Goal: Browse casually

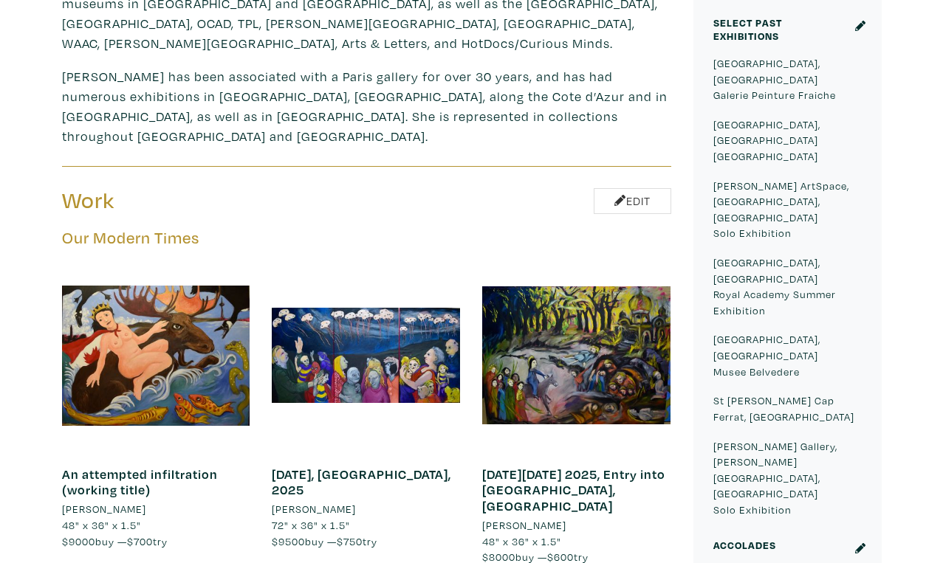
scroll to position [682, 0]
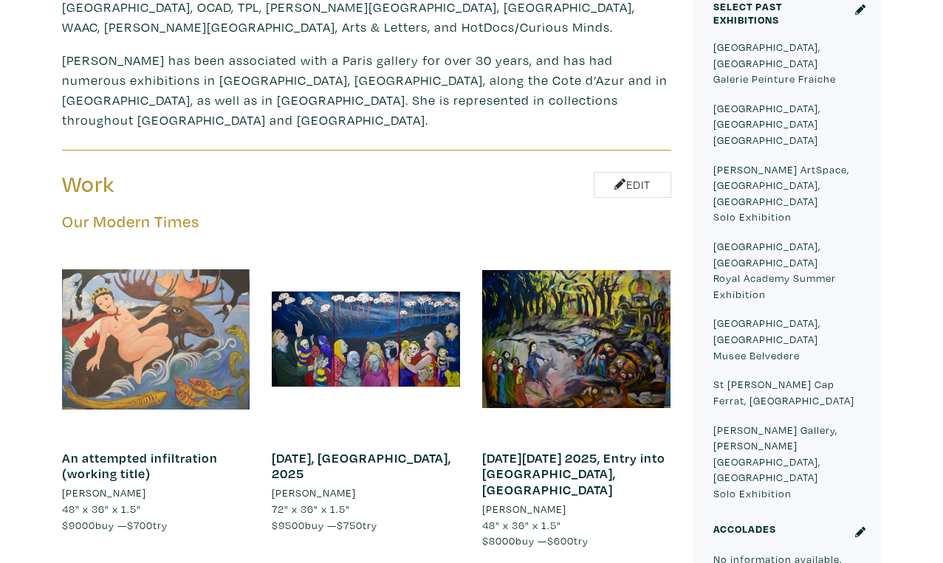
click at [199, 245] on div at bounding box center [156, 339] width 188 height 188
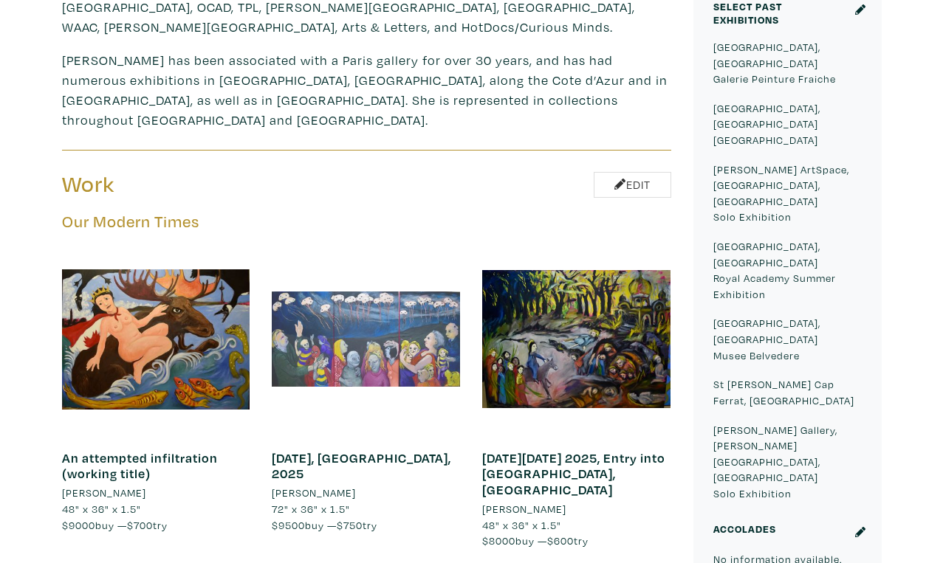
click at [402, 245] on div at bounding box center [366, 339] width 188 height 188
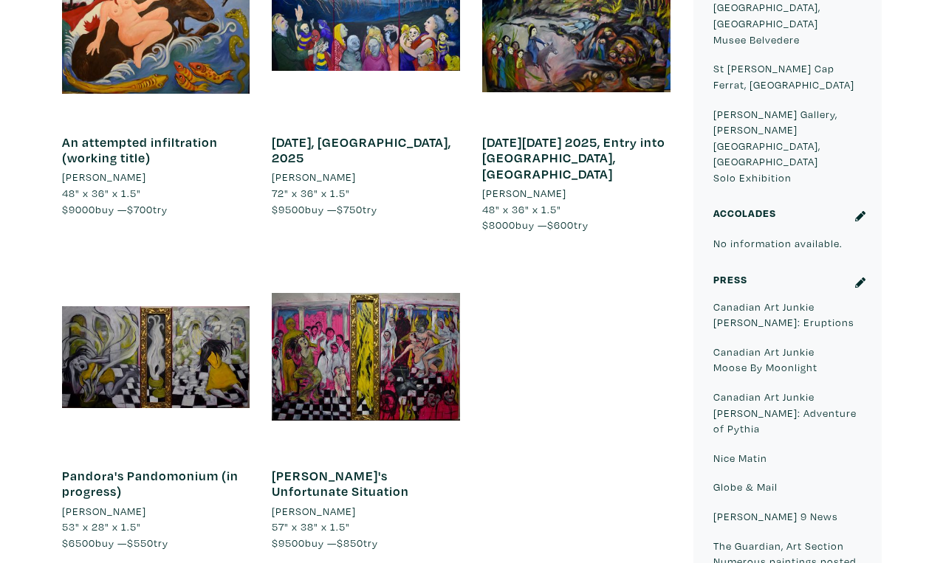
scroll to position [999, 0]
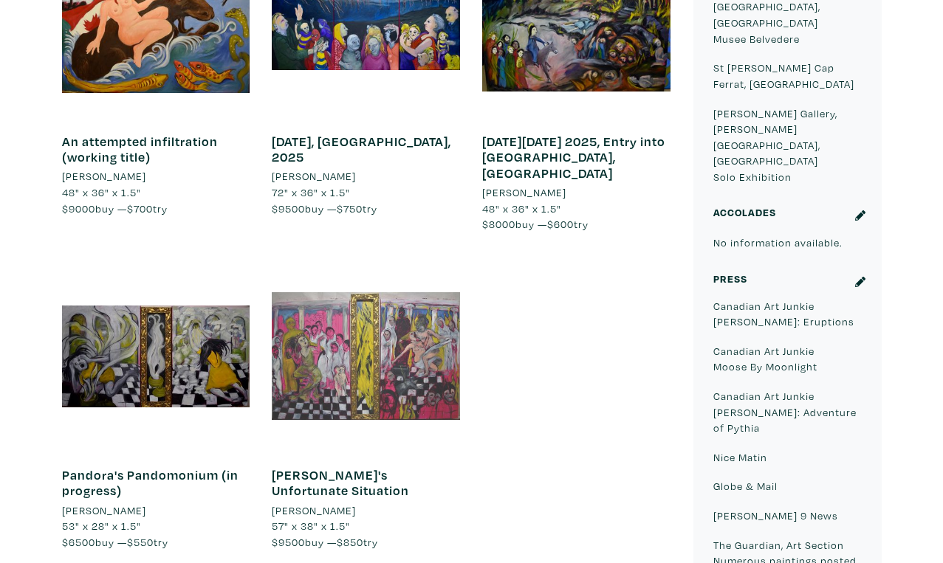
click at [402, 262] on div at bounding box center [366, 356] width 188 height 188
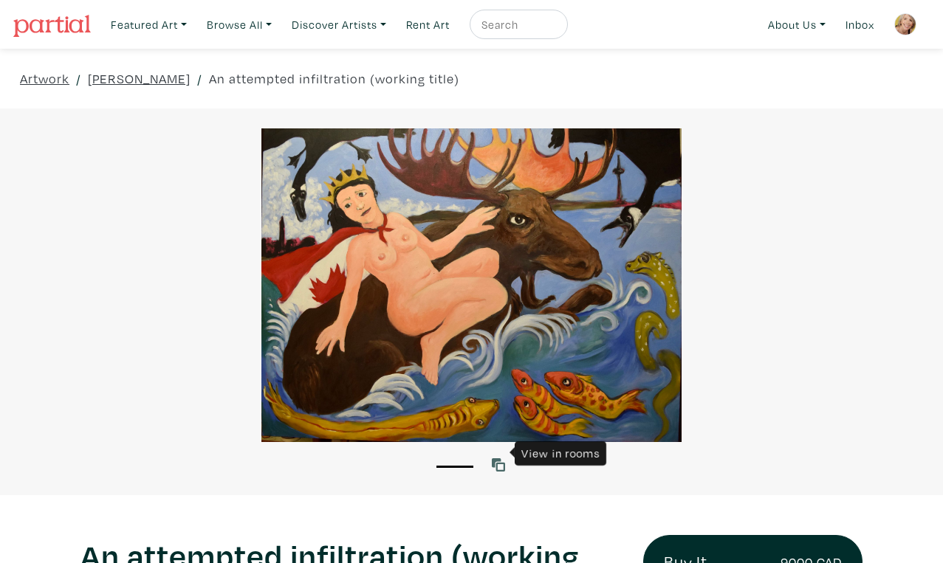
click at [498, 459] on icon at bounding box center [498, 465] width 13 height 13
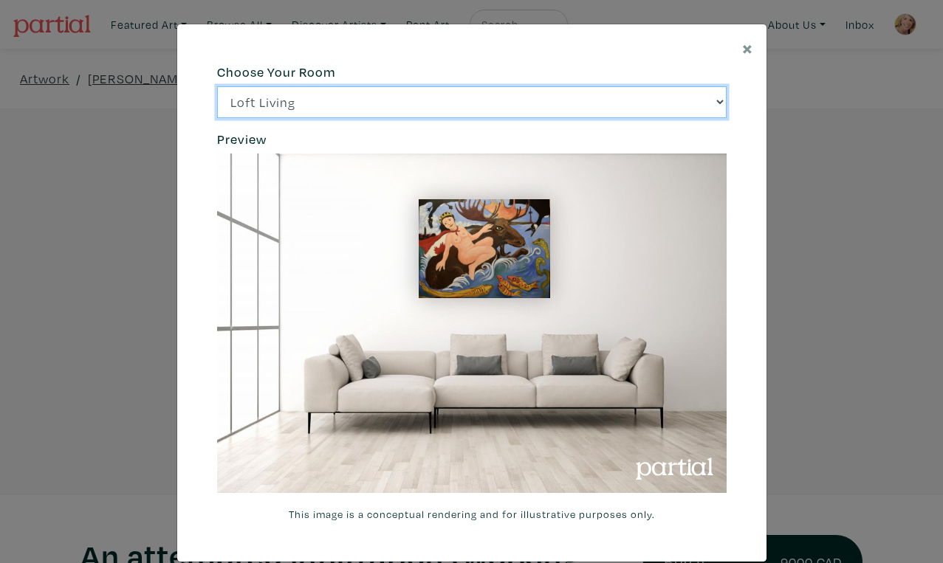
click option "Bright Bedroom" at bounding box center [0, 0] width 0 height 0
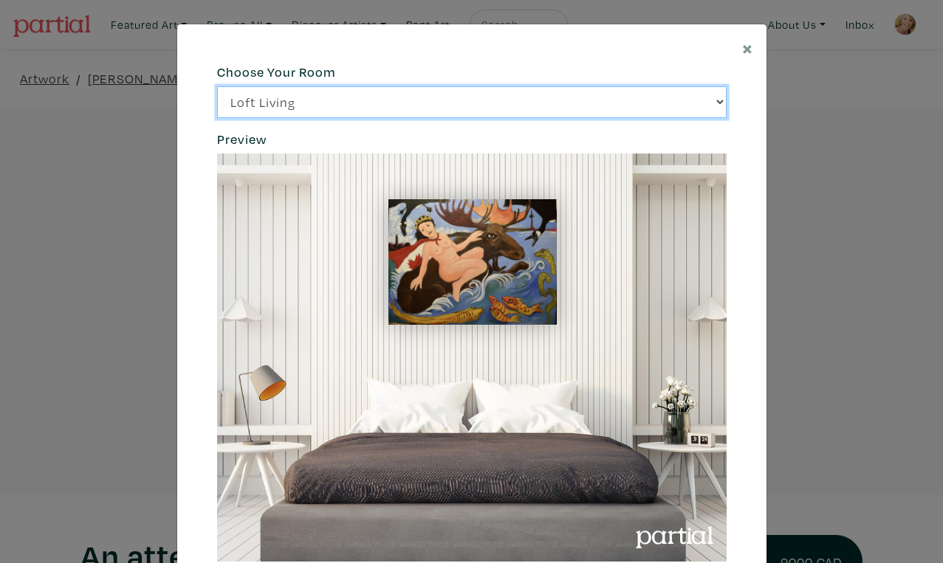
click option "City Office" at bounding box center [0, 0] width 0 height 0
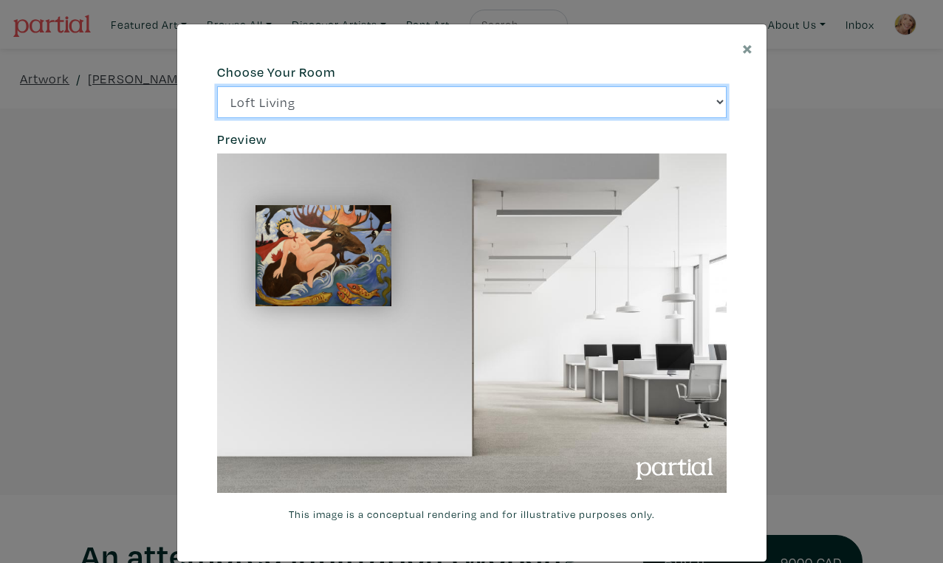
click option "Gallery Space" at bounding box center [0, 0] width 0 height 0
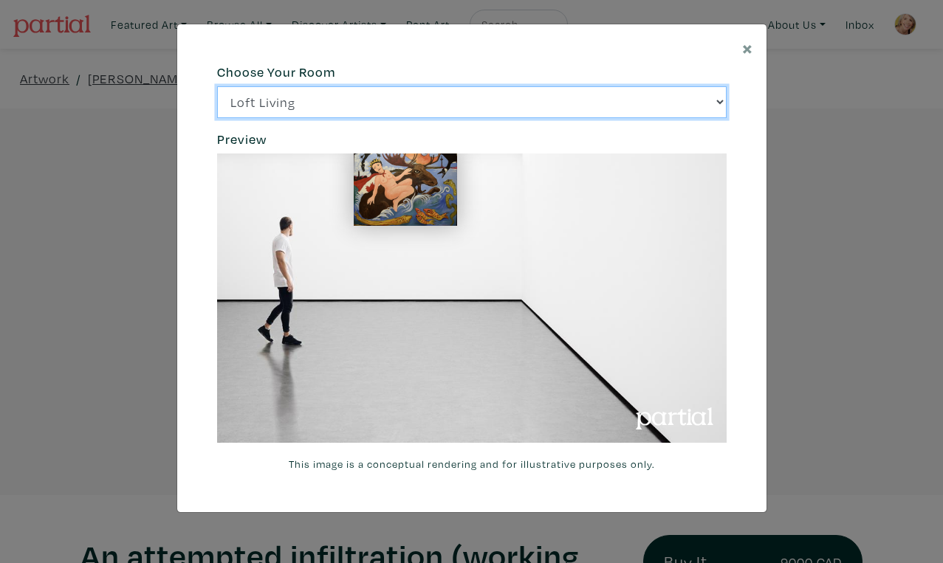
select select "/thumb/phpThumb.php?src=https%3A%2F%2Flabs.partial.gallery%2Fprojects%2Frenderi…"
click option "Modern Lounge" at bounding box center [0, 0] width 0 height 0
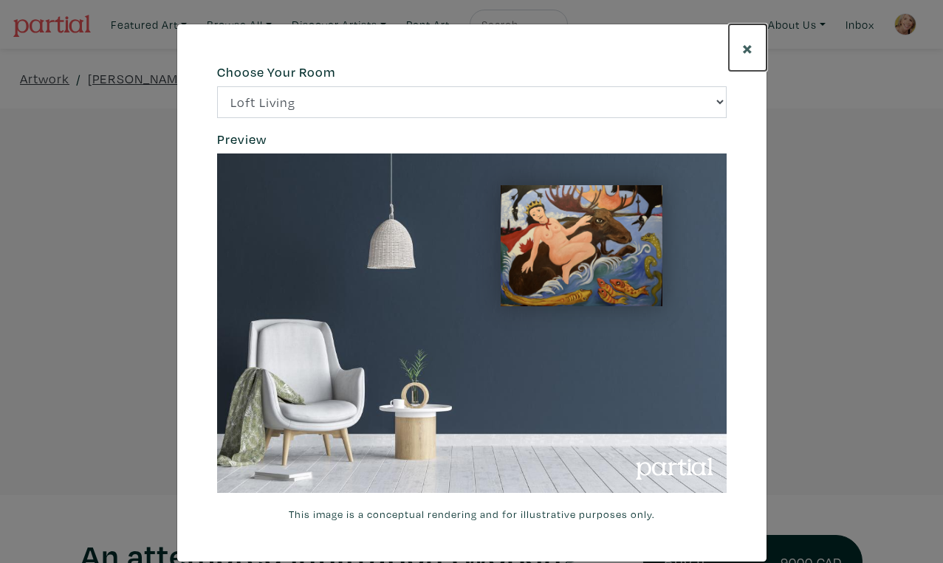
click at [749, 37] on span "×" at bounding box center [747, 48] width 11 height 26
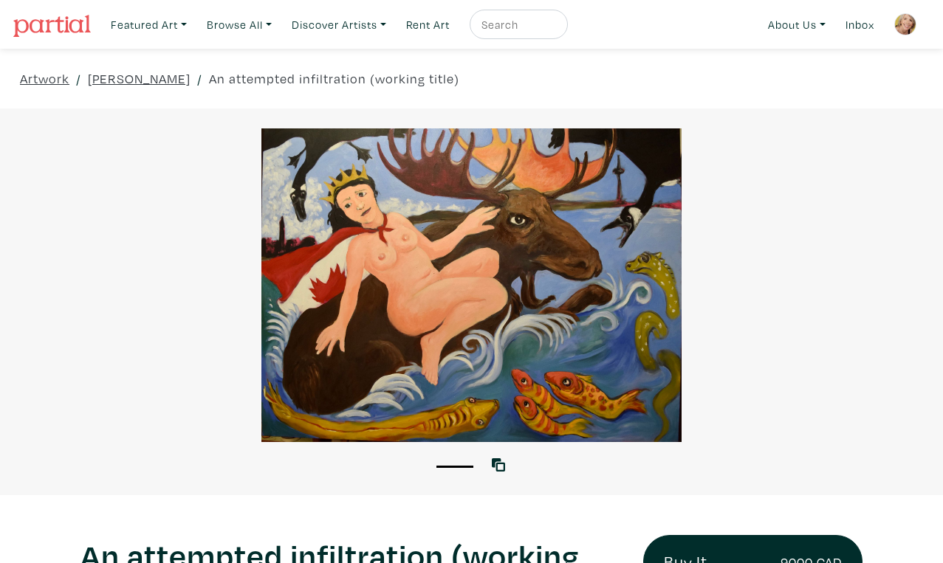
click at [768, 307] on div at bounding box center [471, 285] width 943 height 314
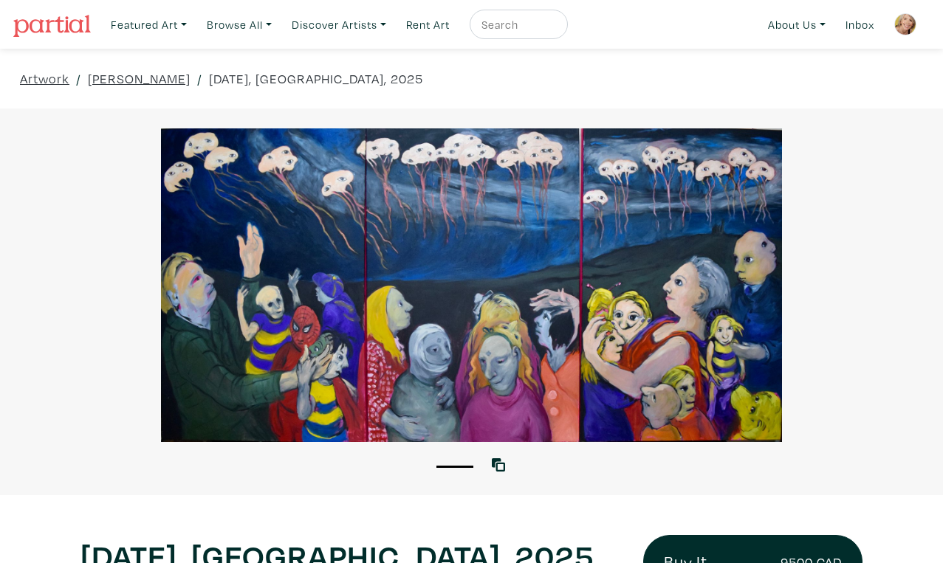
click at [857, 371] on div at bounding box center [471, 285] width 943 height 314
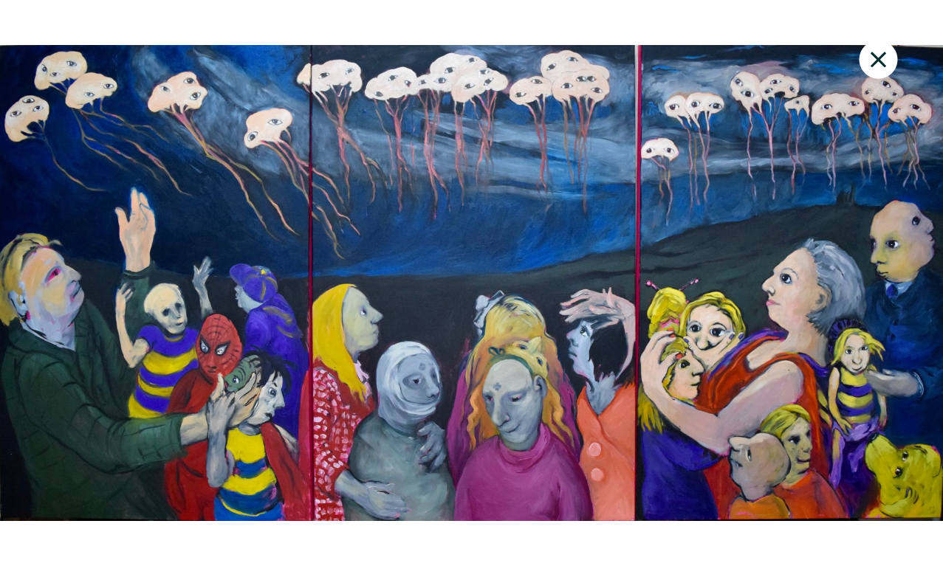
click at [795, 531] on div at bounding box center [471, 283] width 943 height 527
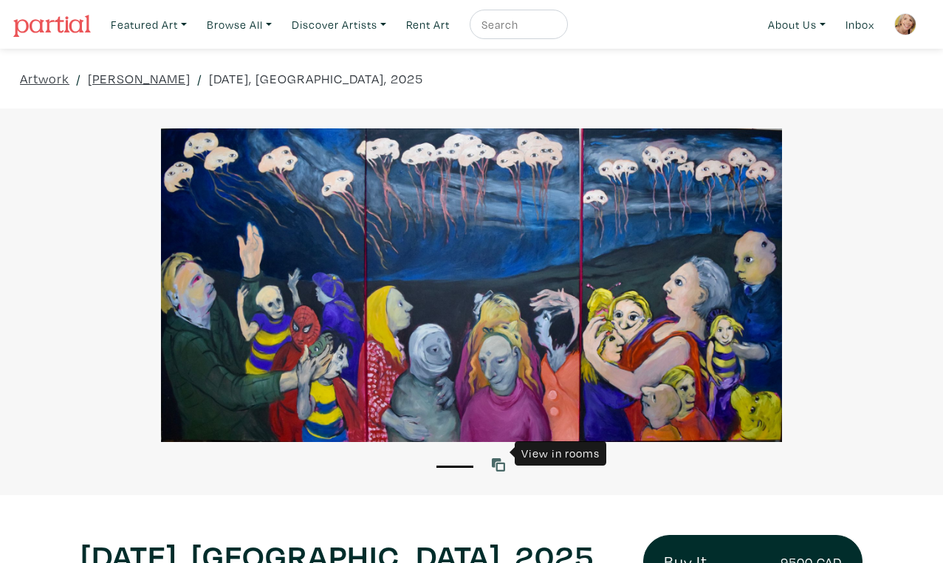
click at [498, 459] on icon at bounding box center [498, 465] width 13 height 13
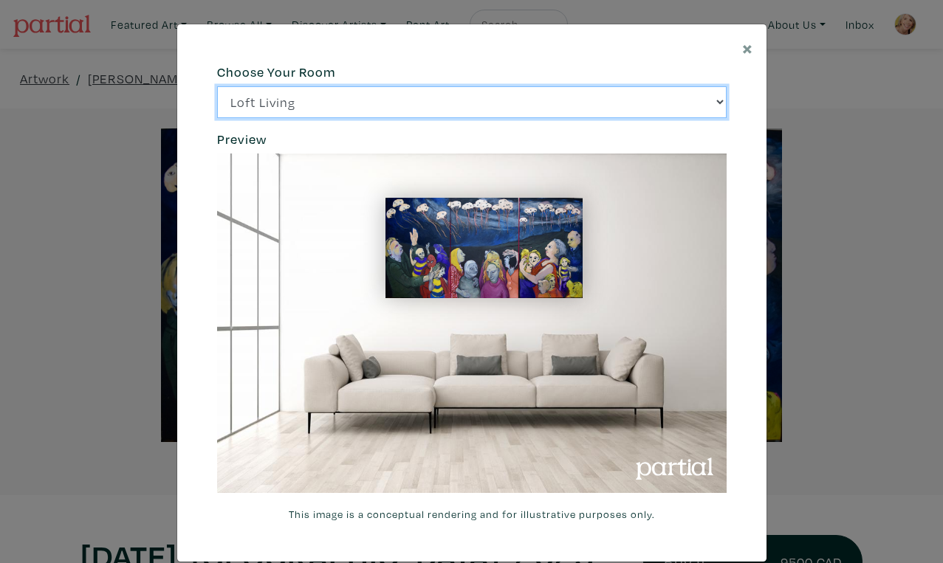
click option "Bright Bedroom" at bounding box center [0, 0] width 0 height 0
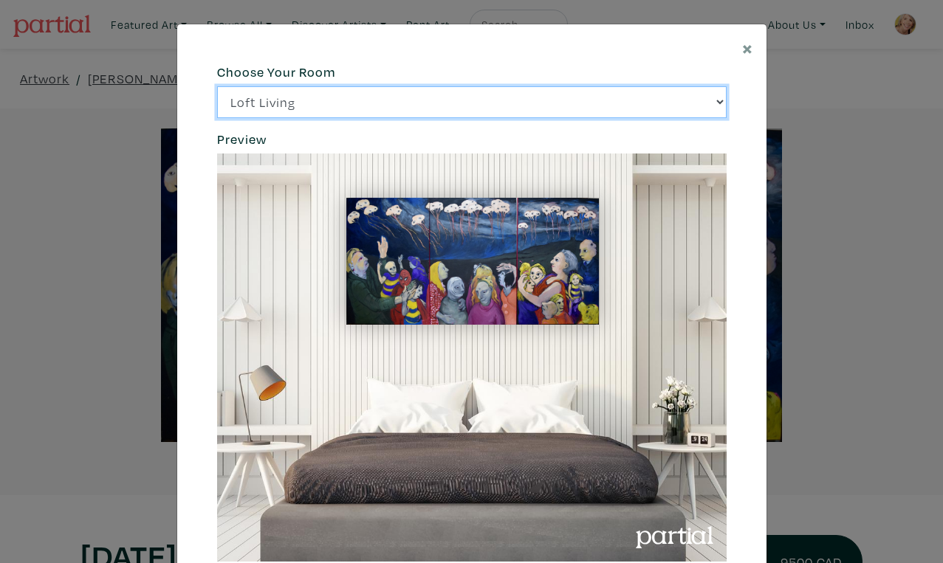
click option "City Office" at bounding box center [0, 0] width 0 height 0
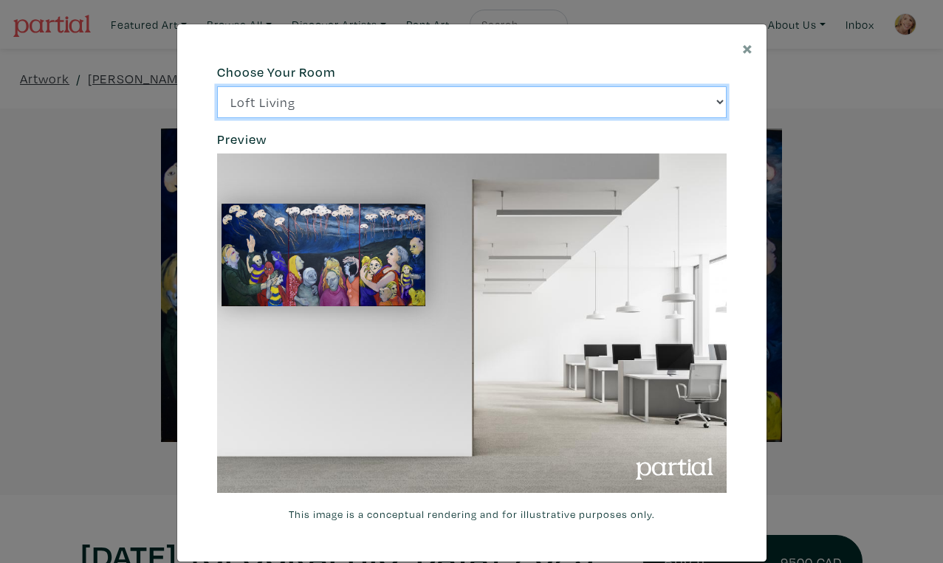
click option "Gallery Space" at bounding box center [0, 0] width 0 height 0
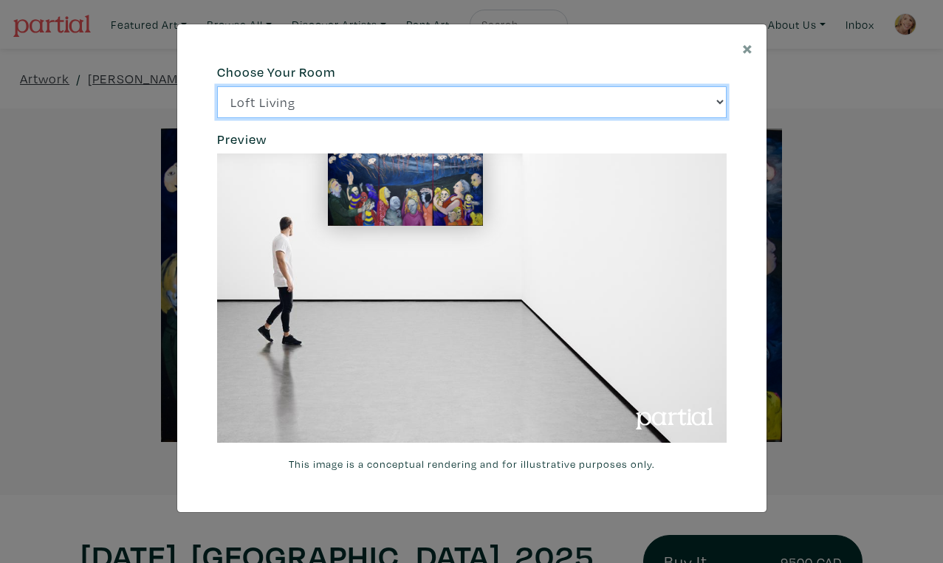
select select "/thumb/phpThumb.php?src=https%3A%2F%2Flabs.partial.gallery%2Fprojects%2Frenderi…"
click option "Modern Lounge" at bounding box center [0, 0] width 0 height 0
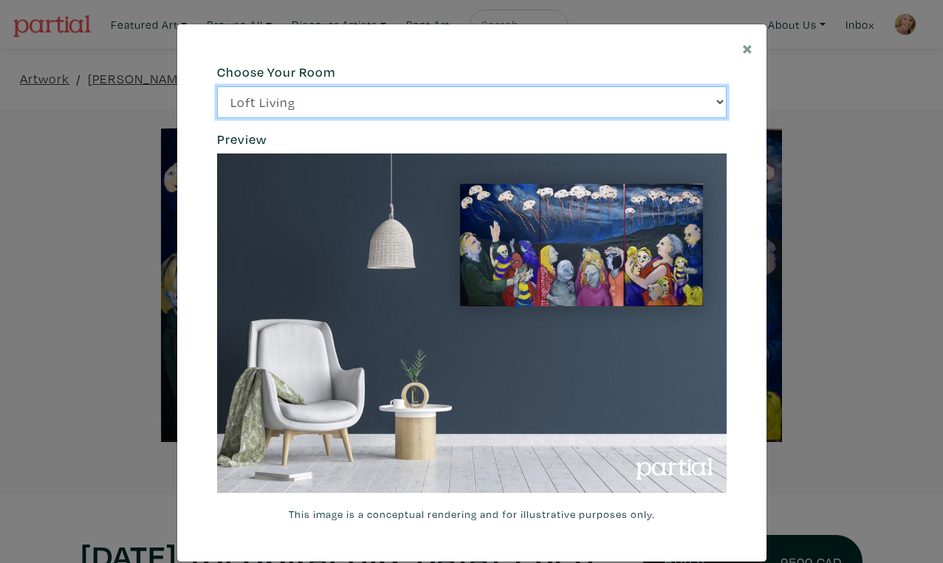
click at [217, 86] on select "Loft Living Bright Bedroom City Office Gallery Space Modern Lounge" at bounding box center [471, 102] width 509 height 32
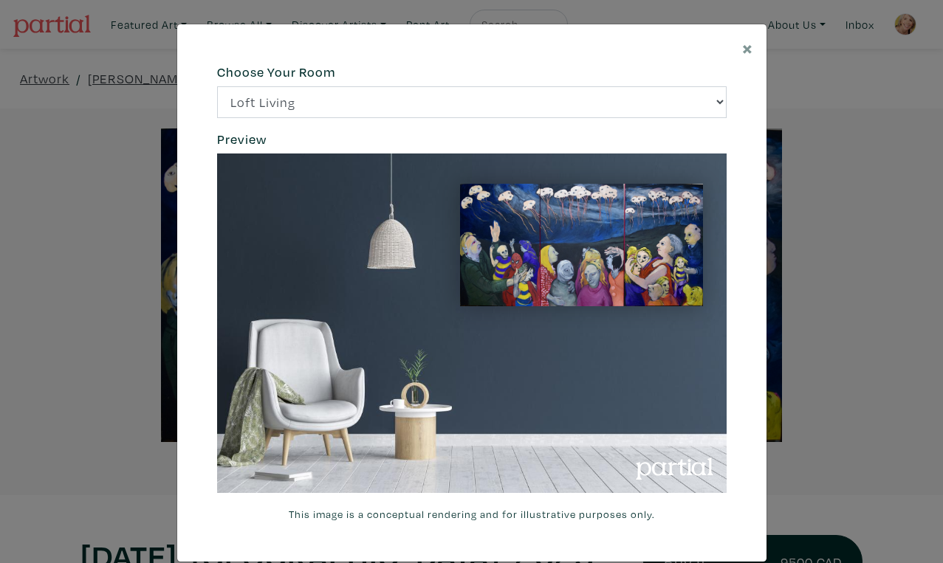
click at [842, 309] on div "× 664c6a6d6e3476504e6b79362f4172494552756f69424f306573337867644a4961614a537a457…" at bounding box center [471, 281] width 943 height 563
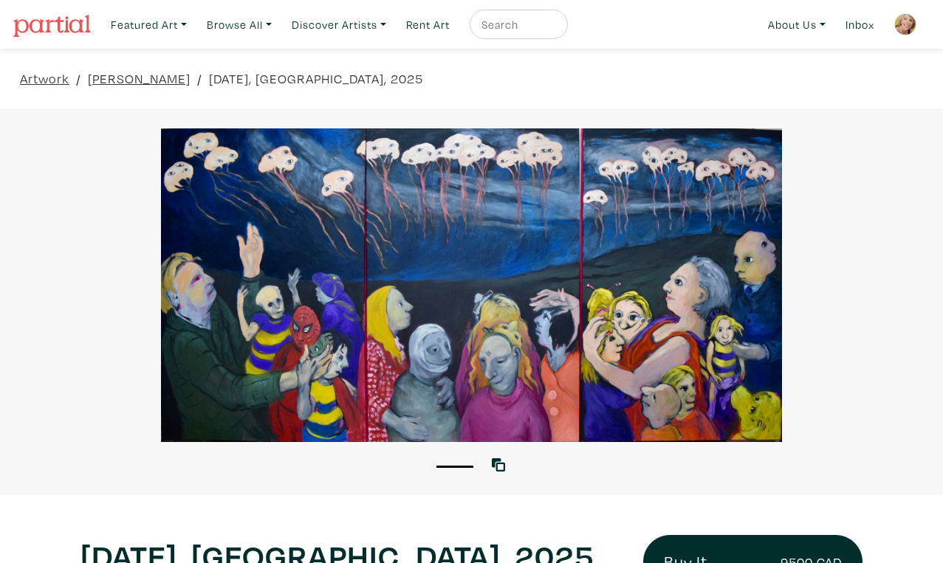
click at [877, 329] on div at bounding box center [471, 285] width 943 height 314
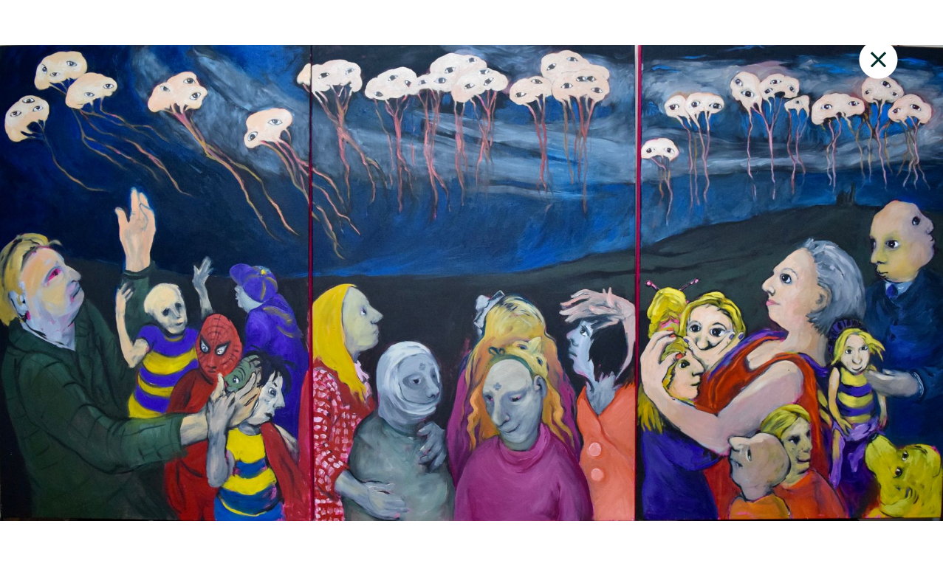
click at [886, 52] on icon at bounding box center [879, 60] width 16 height 16
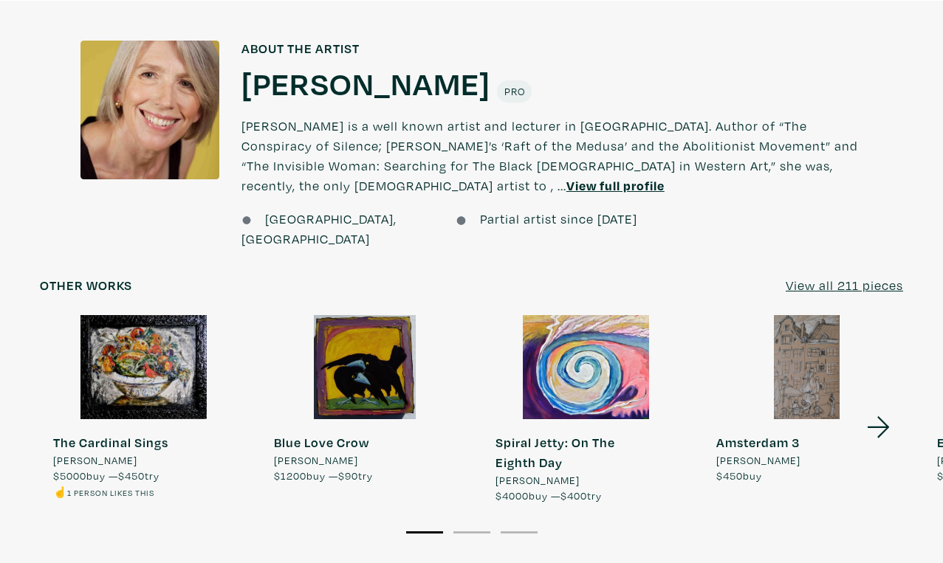
scroll to position [1127, 0]
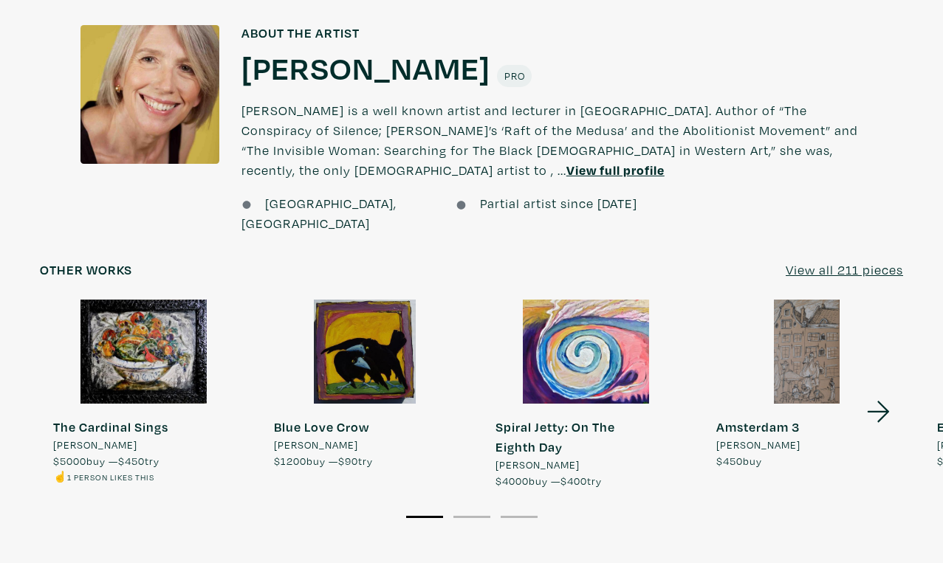
click at [887, 392] on icon at bounding box center [879, 412] width 50 height 40
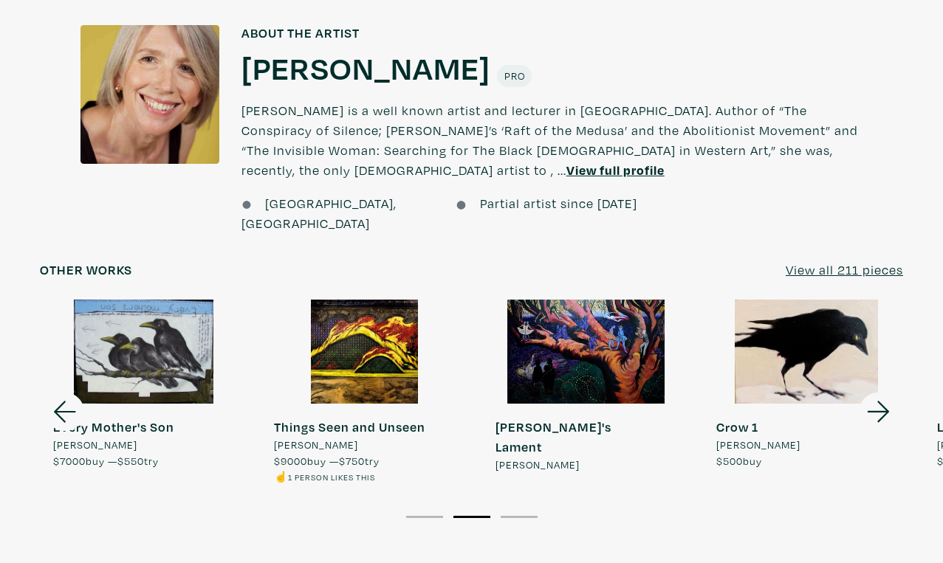
click at [890, 392] on icon at bounding box center [879, 412] width 50 height 40
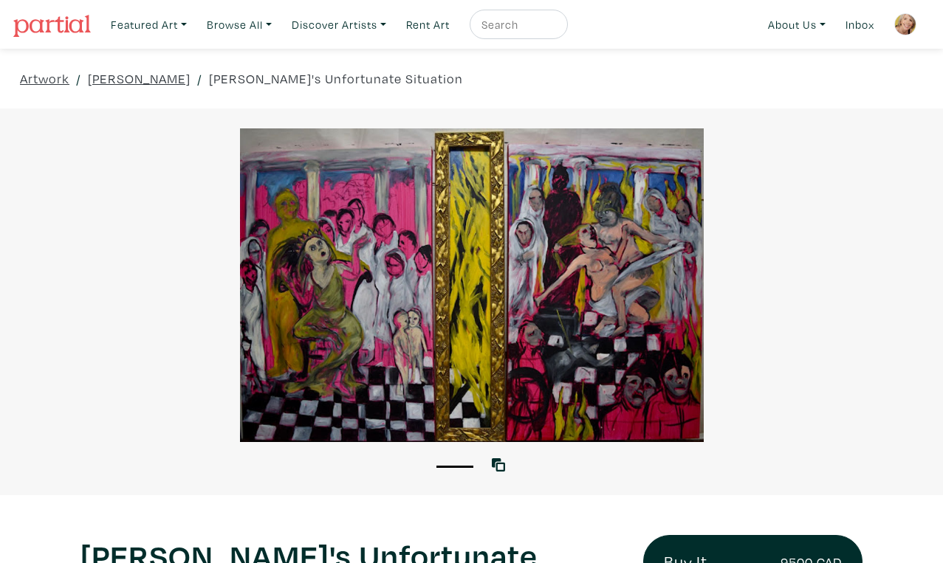
click at [794, 363] on div at bounding box center [471, 285] width 943 height 314
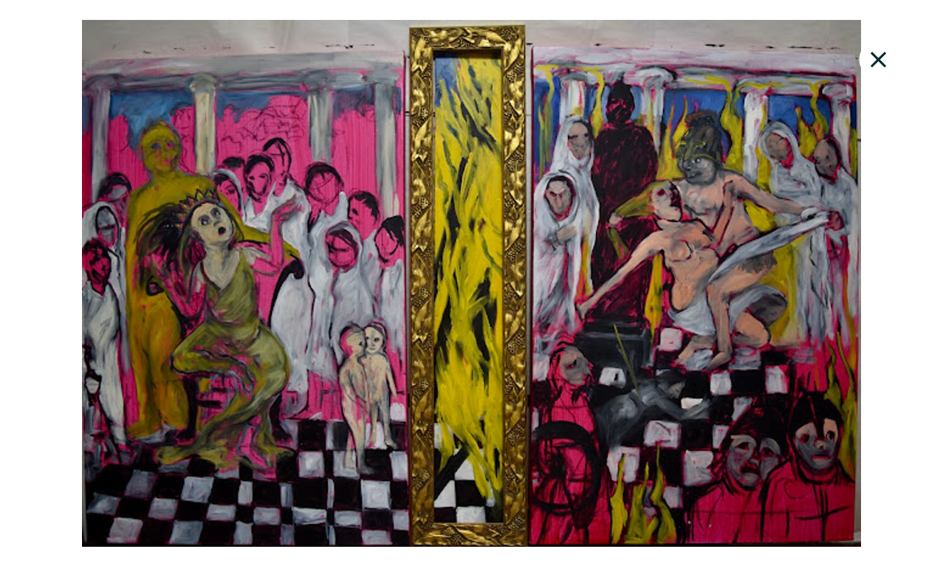
click at [887, 350] on div at bounding box center [471, 283] width 943 height 527
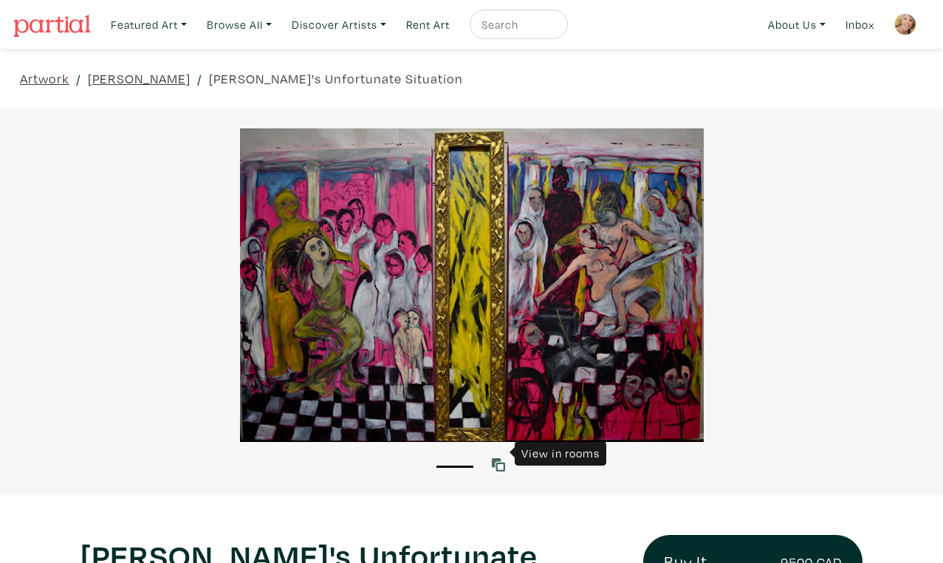
click at [501, 459] on icon at bounding box center [498, 465] width 13 height 13
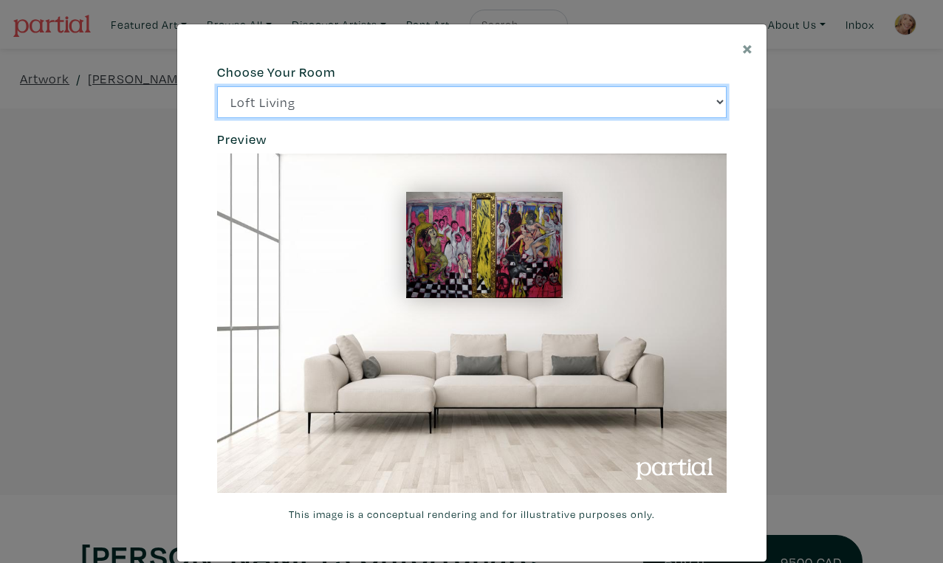
click option "Bright Bedroom" at bounding box center [0, 0] width 0 height 0
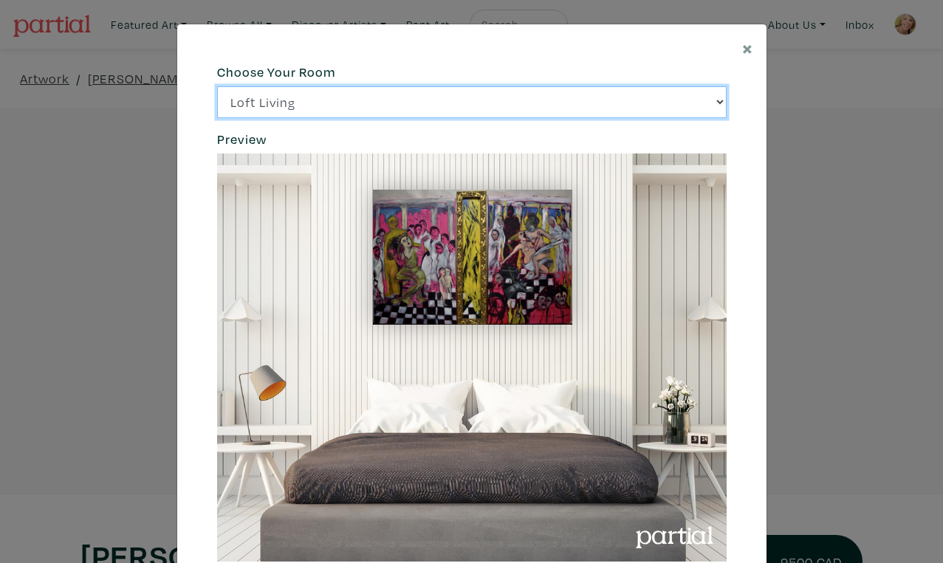
click option "City Office" at bounding box center [0, 0] width 0 height 0
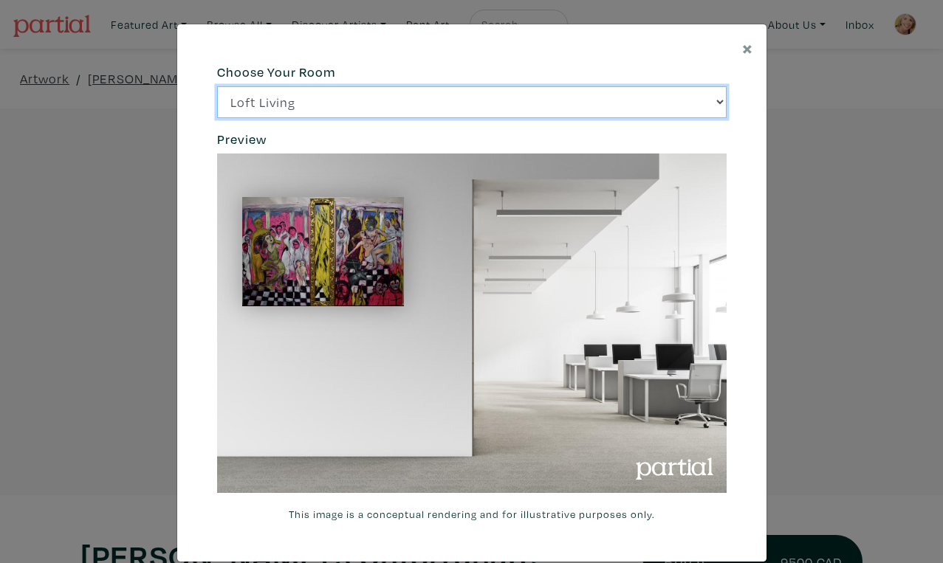
select select "/thumb/phpThumb.php?src=https%3A%2F%2Flabs.partial.gallery%2Fprojects%2Frenderi…"
click option "Gallery Space" at bounding box center [0, 0] width 0 height 0
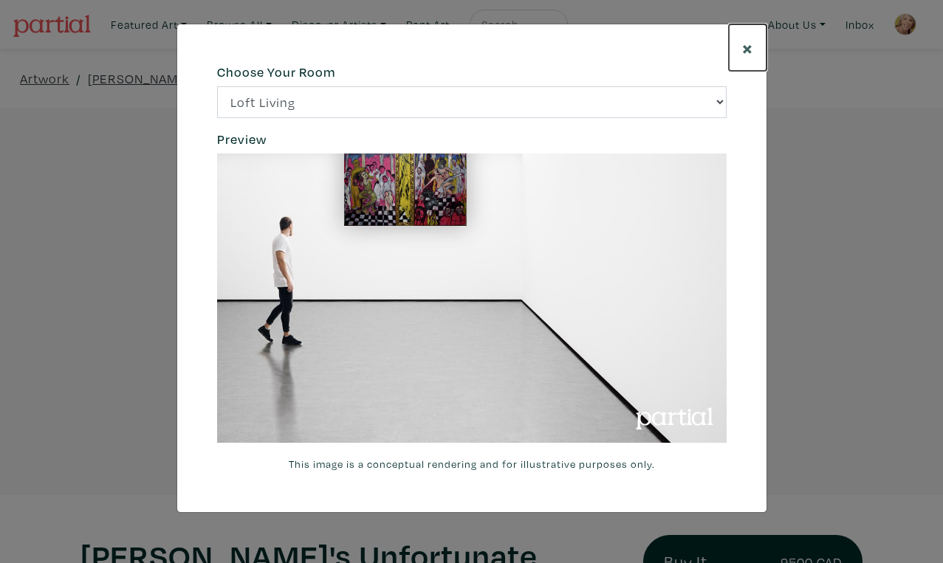
click at [749, 41] on span "×" at bounding box center [747, 48] width 11 height 26
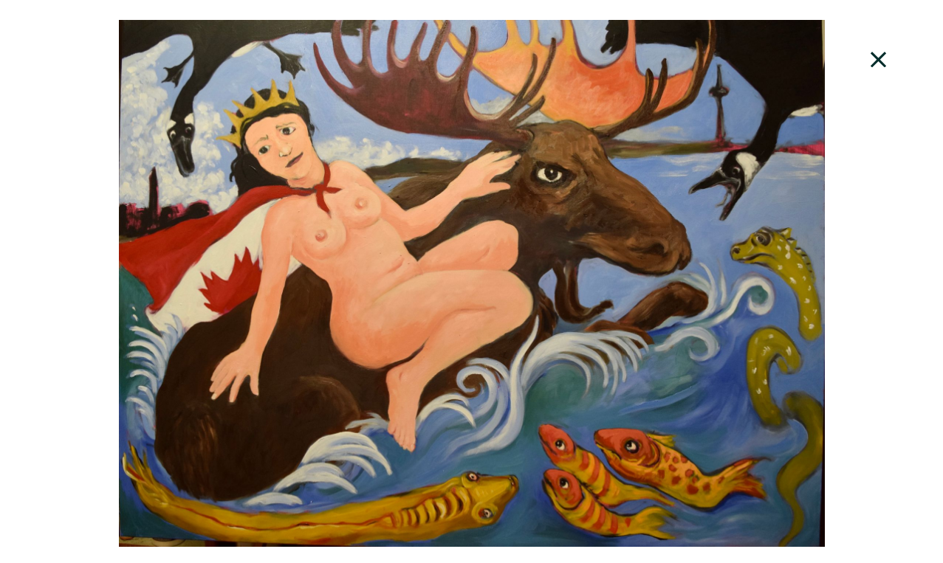
click at [886, 57] on icon at bounding box center [879, 60] width 16 height 16
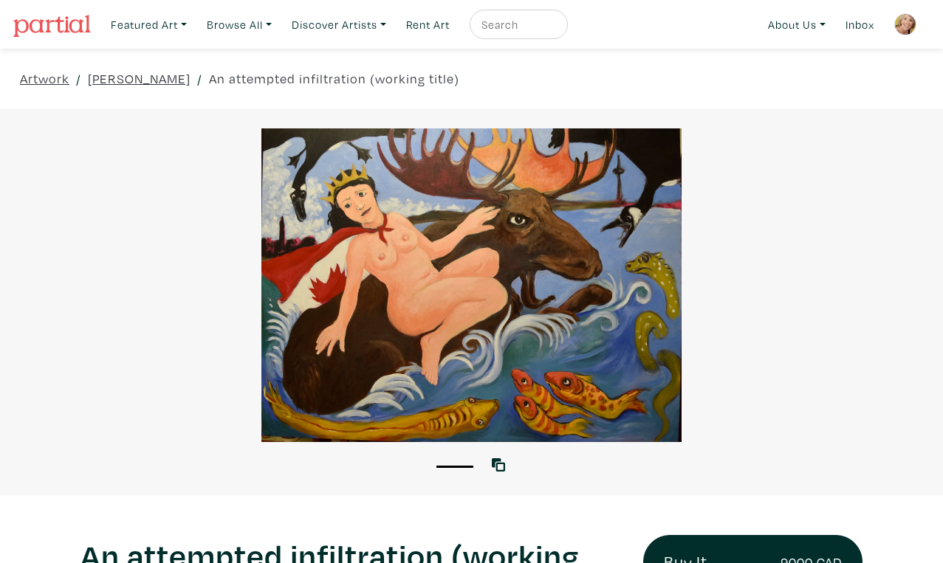
click at [589, 284] on div at bounding box center [471, 285] width 943 height 314
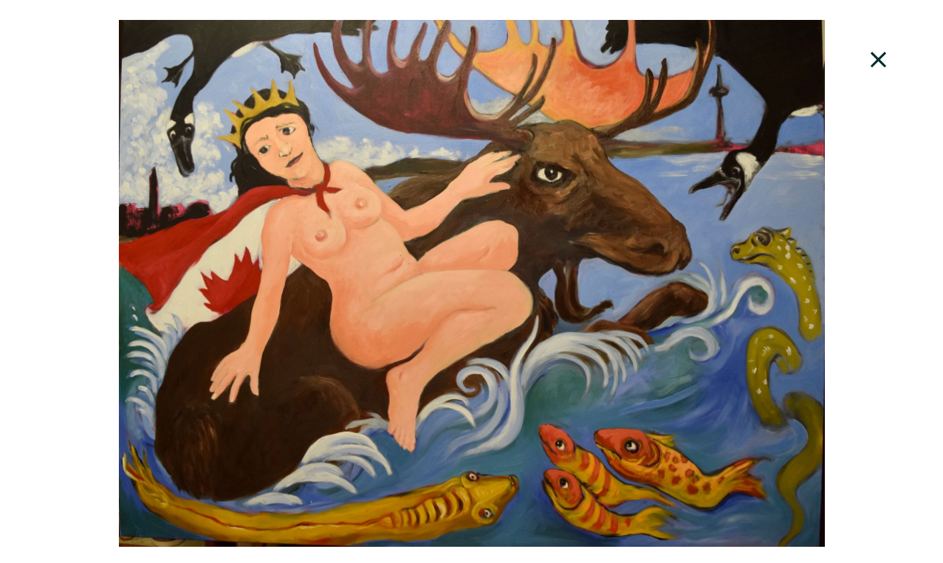
click at [876, 52] on icon at bounding box center [879, 60] width 50 height 40
